Goal: Navigation & Orientation: Find specific page/section

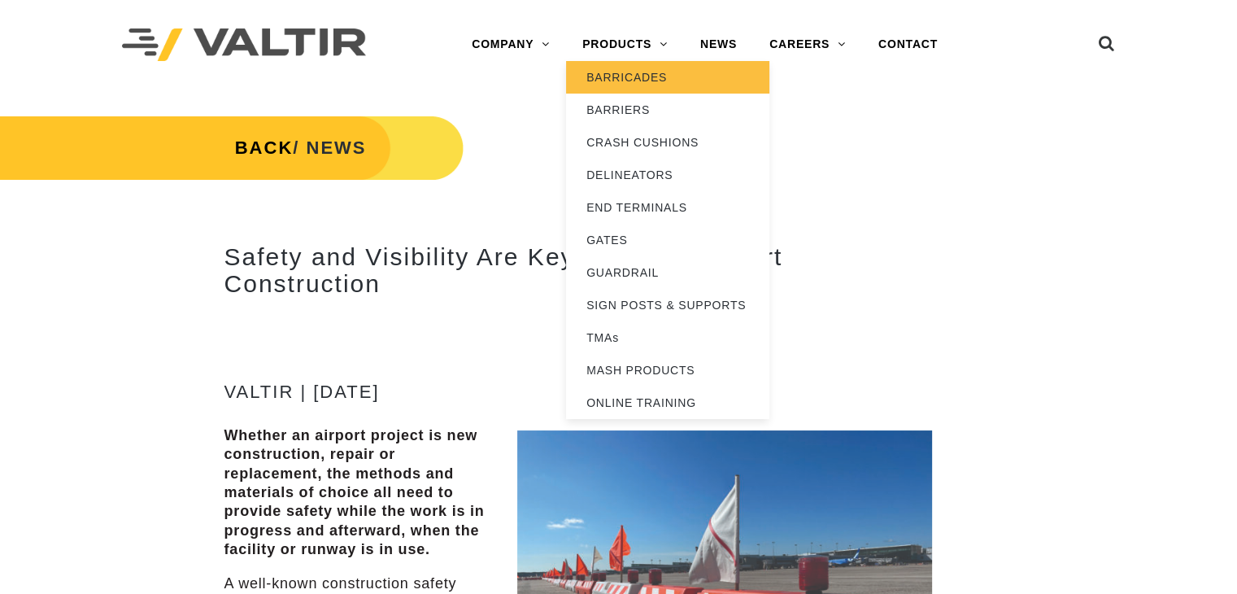
click at [644, 77] on link "BARRICADES" at bounding box center [667, 77] width 203 height 33
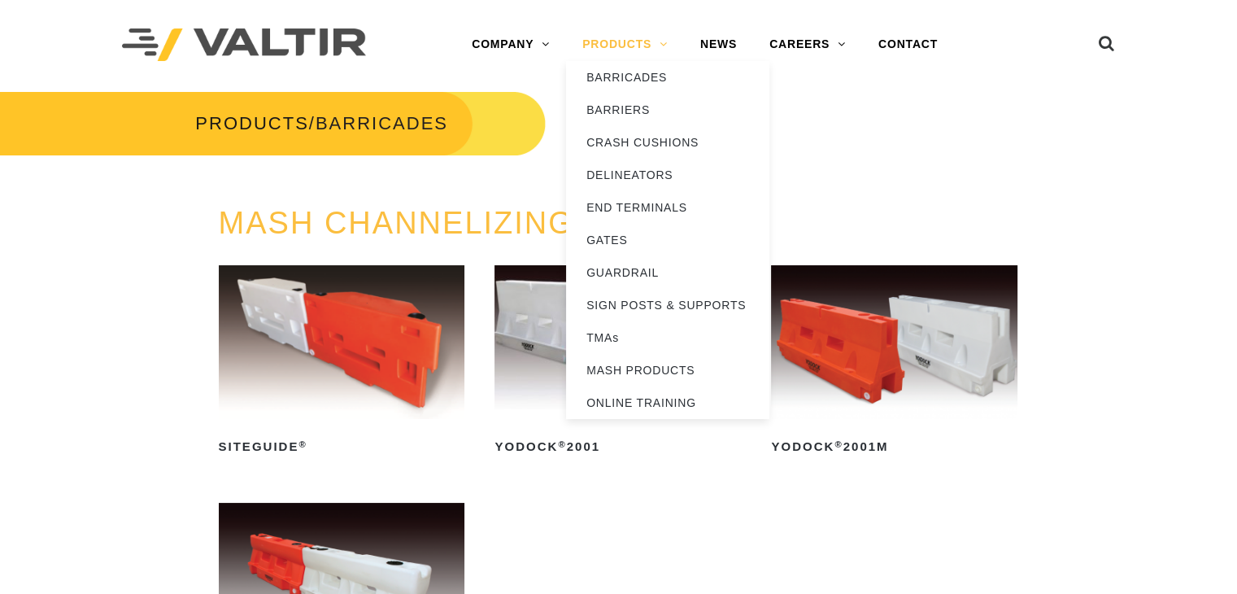
click at [637, 46] on link "PRODUCTS" at bounding box center [625, 44] width 118 height 33
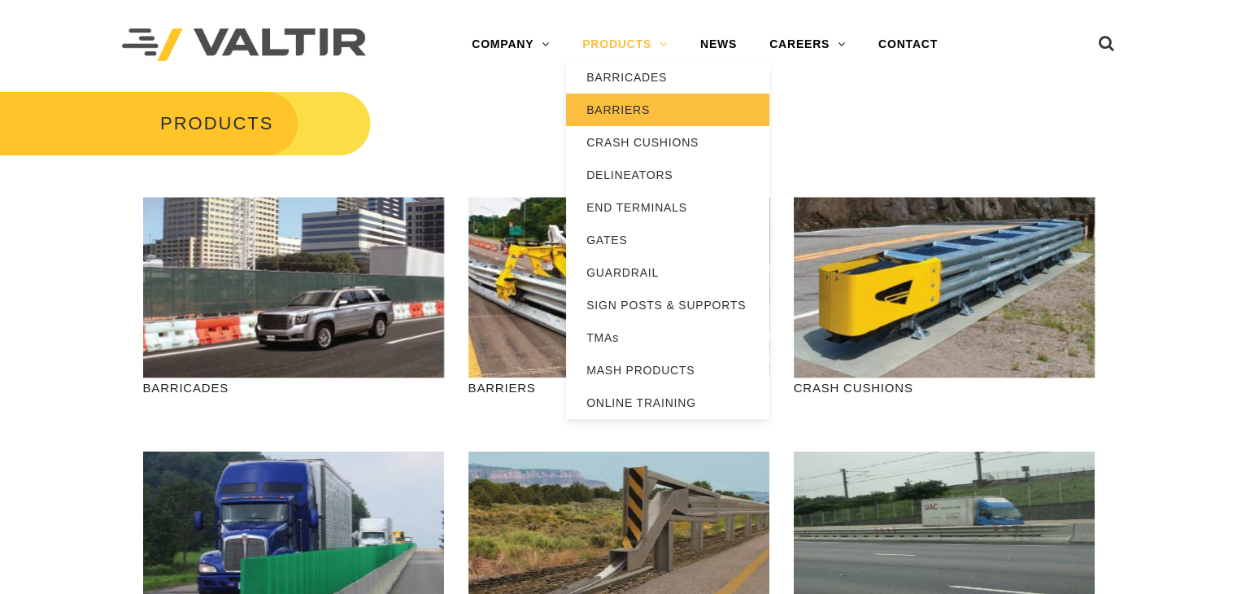
click at [614, 107] on link "BARRIERS" at bounding box center [667, 109] width 203 height 33
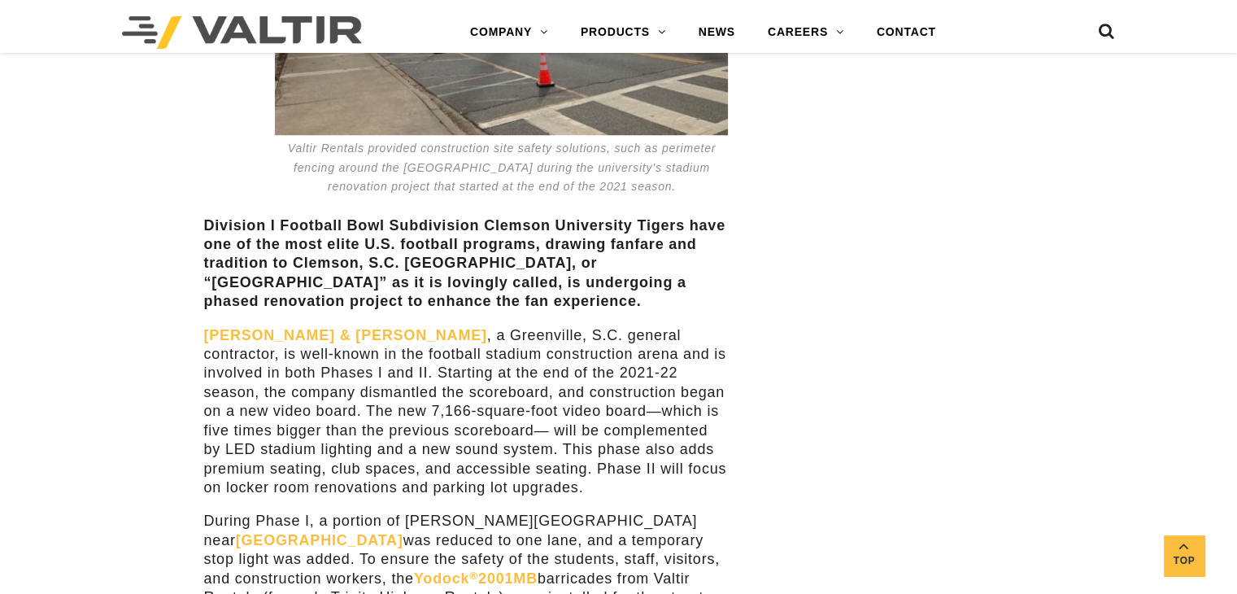
scroll to position [884, 0]
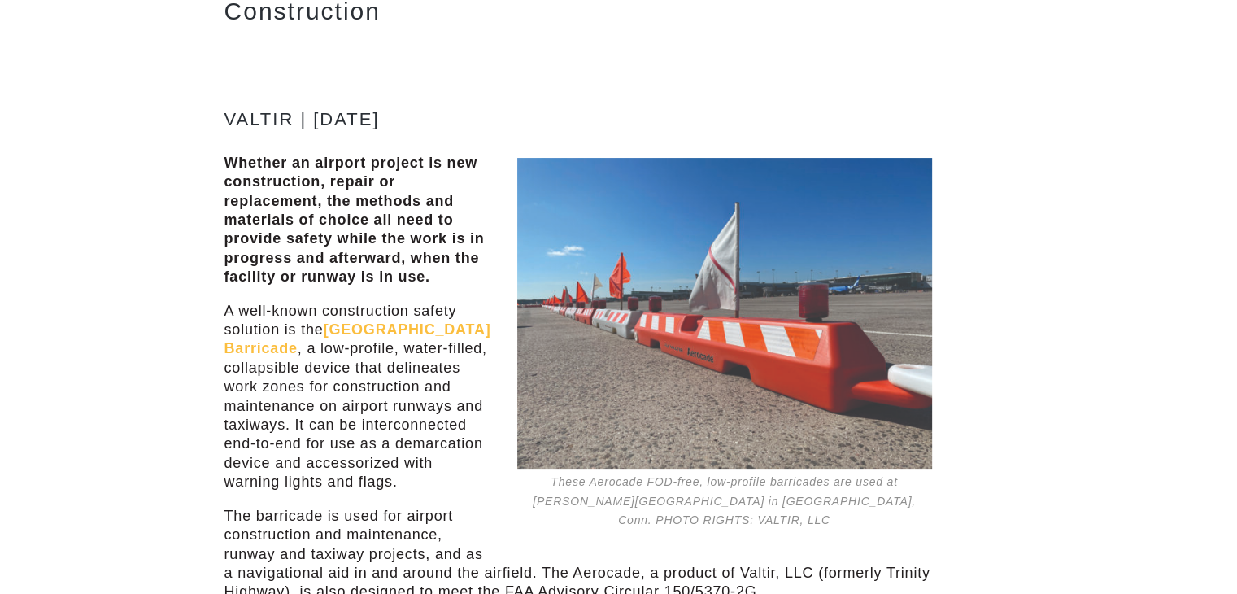
scroll to position [229, 0]
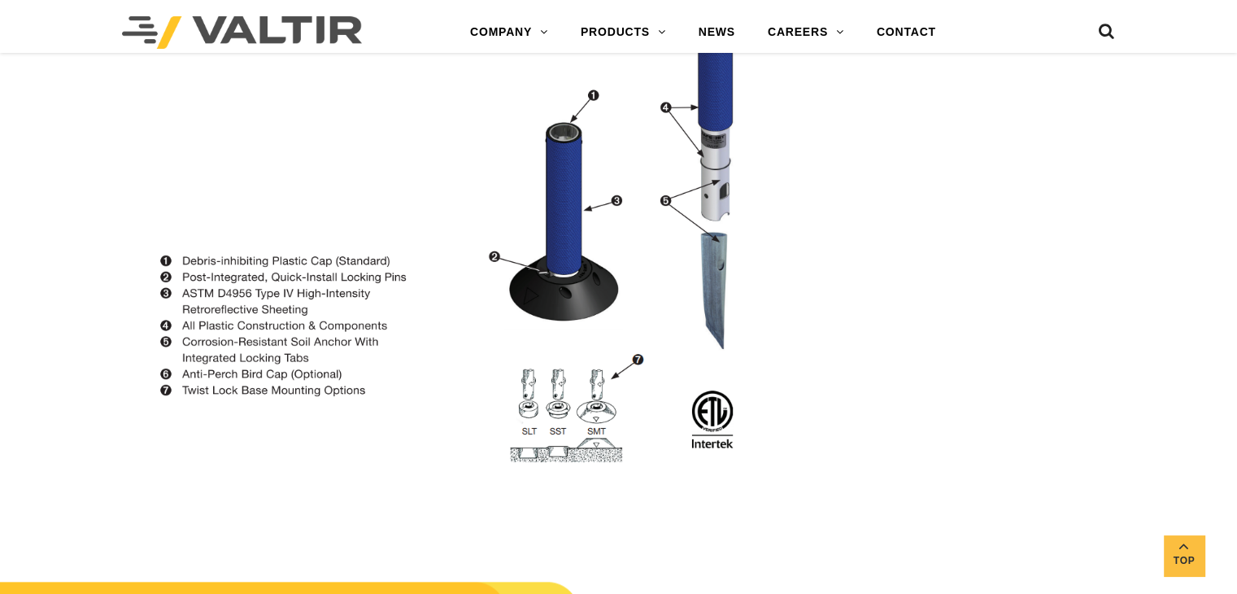
scroll to position [1715, 0]
